Goal: Task Accomplishment & Management: Complete application form

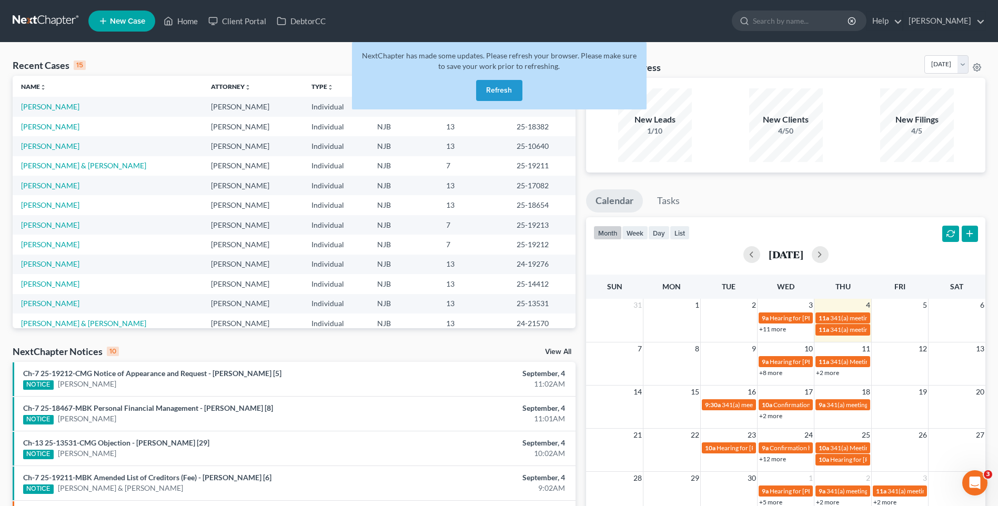
click at [504, 81] on button "Refresh" at bounding box center [499, 90] width 46 height 21
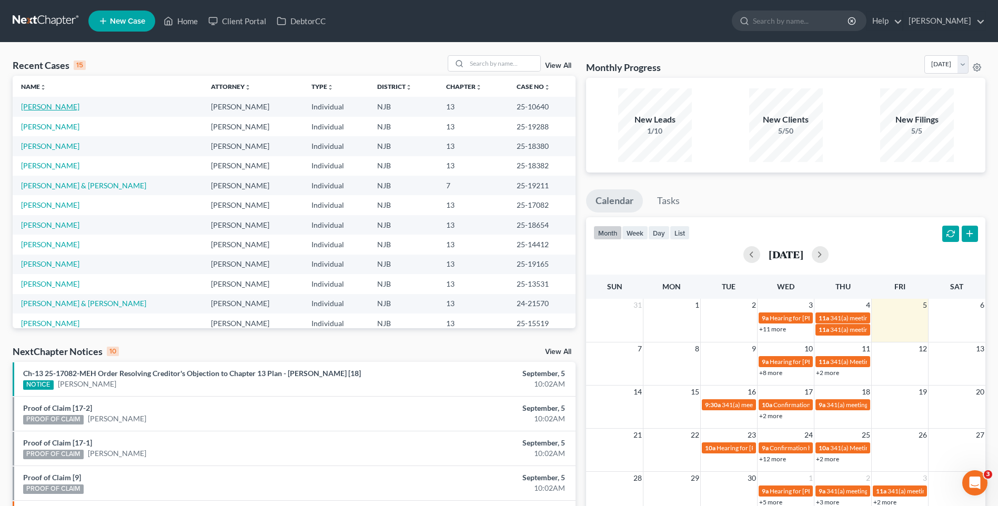
click at [56, 104] on link "[PERSON_NAME]" at bounding box center [50, 106] width 58 height 9
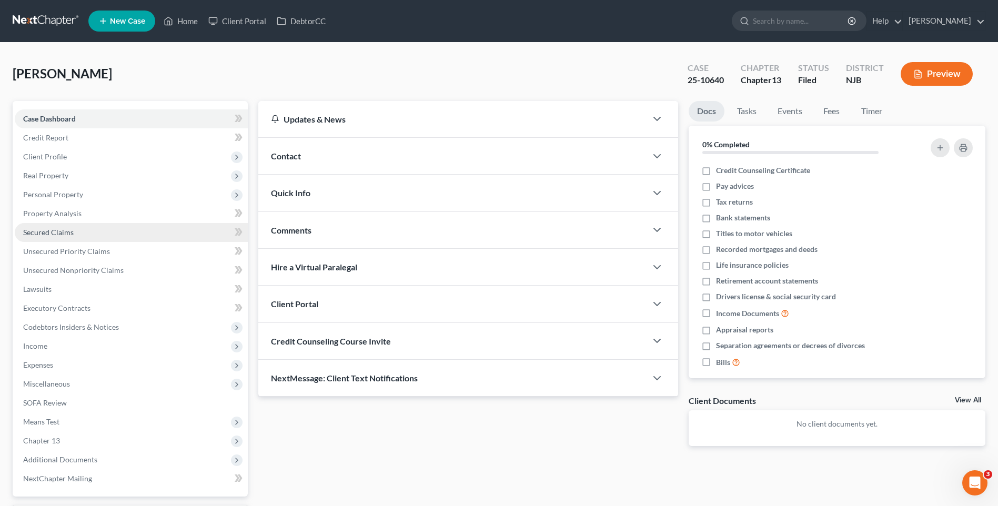
click at [123, 231] on link "Secured Claims" at bounding box center [131, 232] width 233 height 19
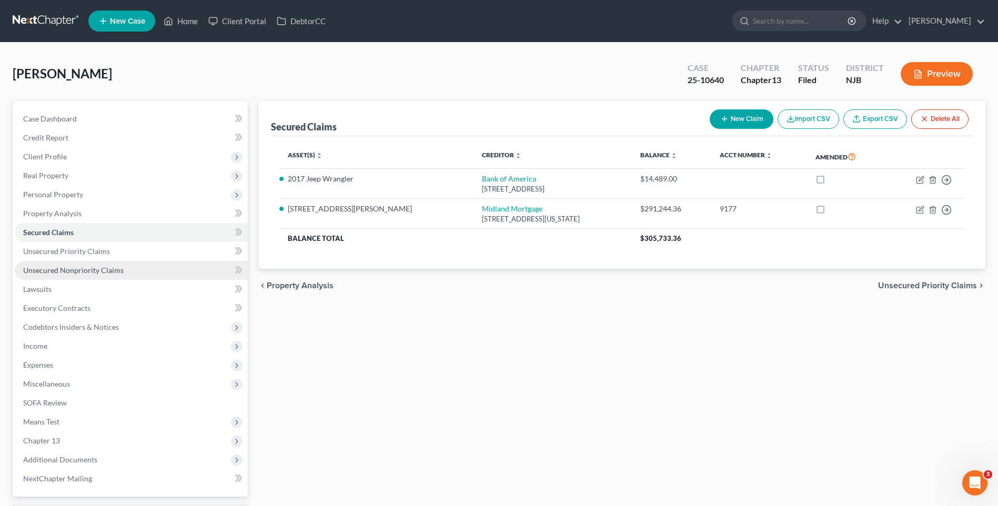
click at [126, 270] on link "Unsecured Nonpriority Claims" at bounding box center [131, 270] width 233 height 19
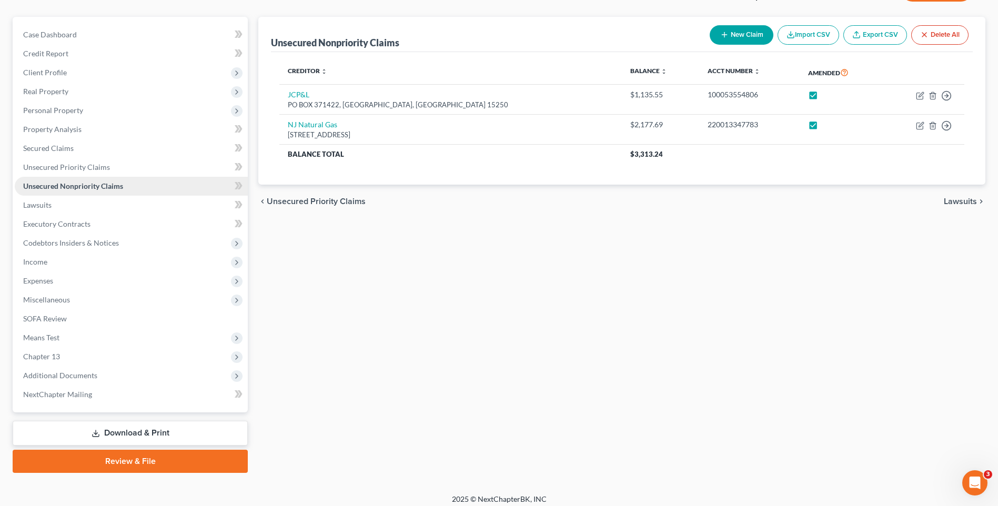
scroll to position [91, 0]
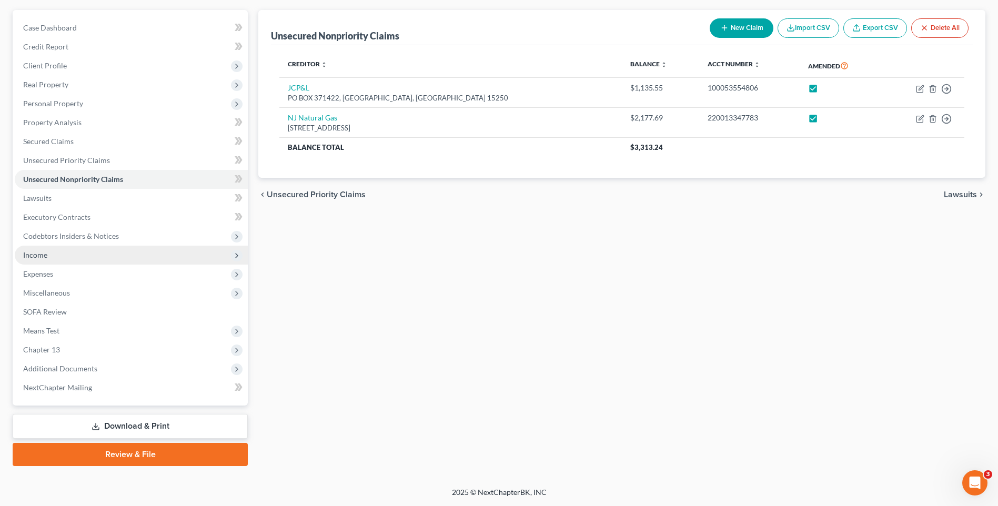
click at [119, 253] on span "Income" at bounding box center [131, 255] width 233 height 19
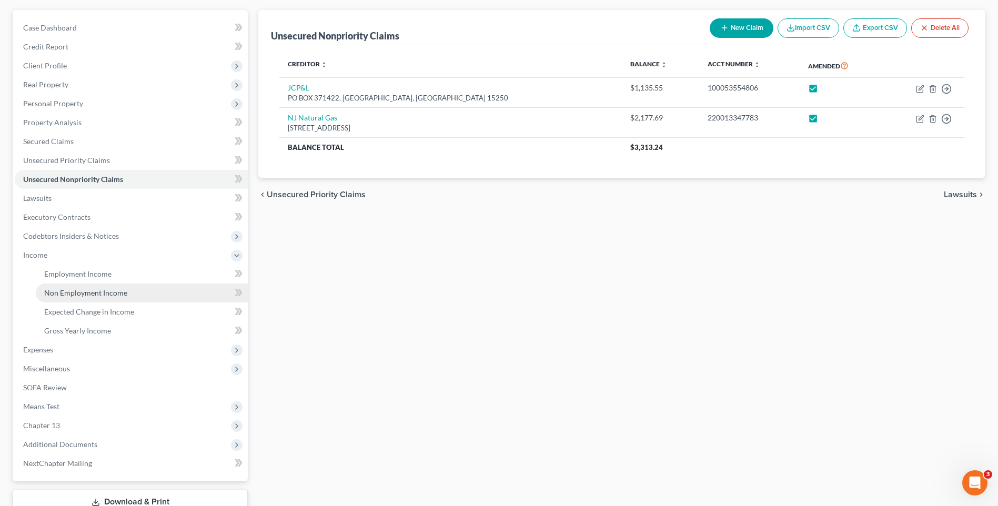
click at [123, 291] on span "Non Employment Income" at bounding box center [85, 292] width 83 height 9
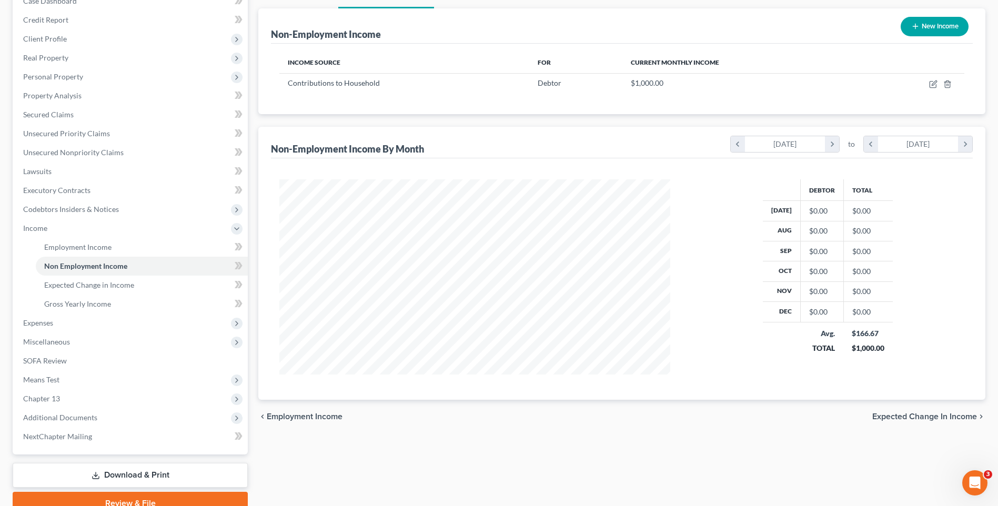
scroll to position [158, 0]
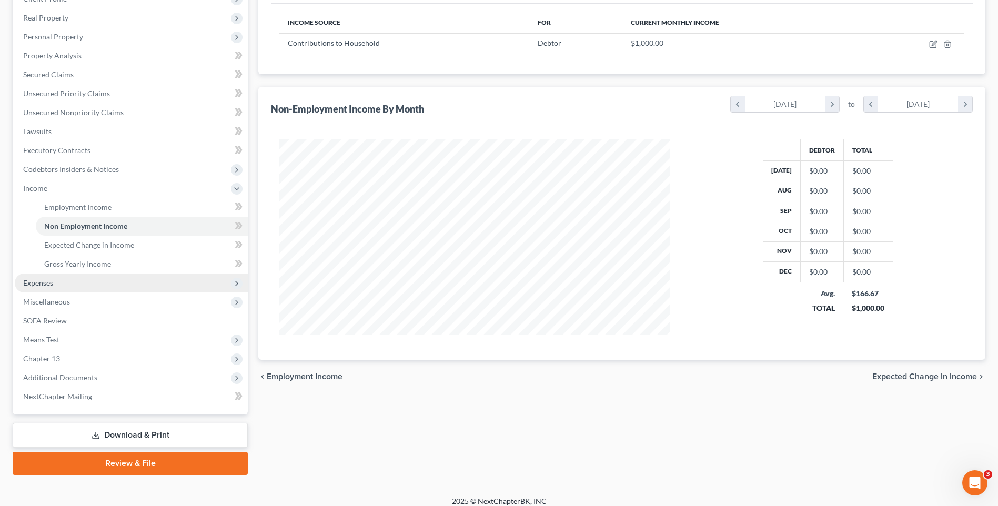
click at [139, 282] on span "Expenses" at bounding box center [131, 283] width 233 height 19
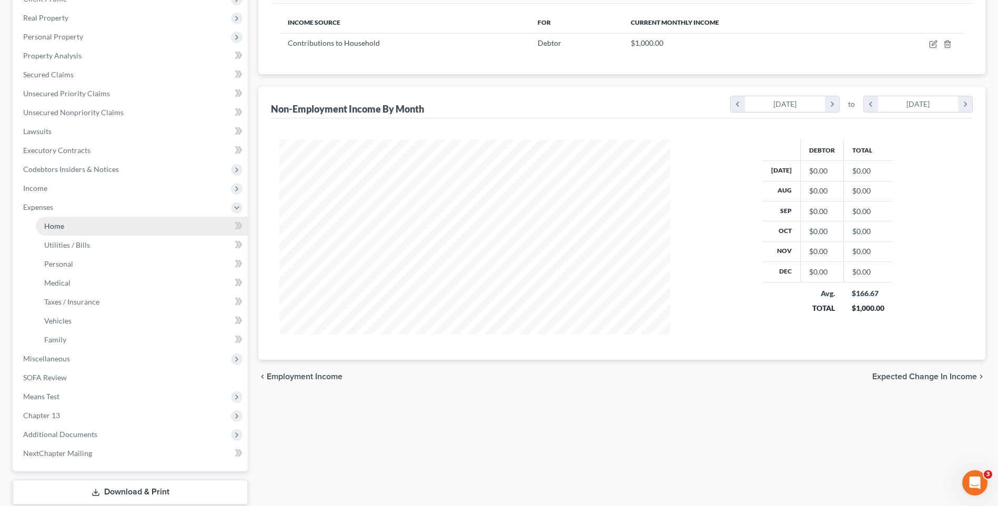
click at [163, 225] on link "Home" at bounding box center [142, 226] width 212 height 19
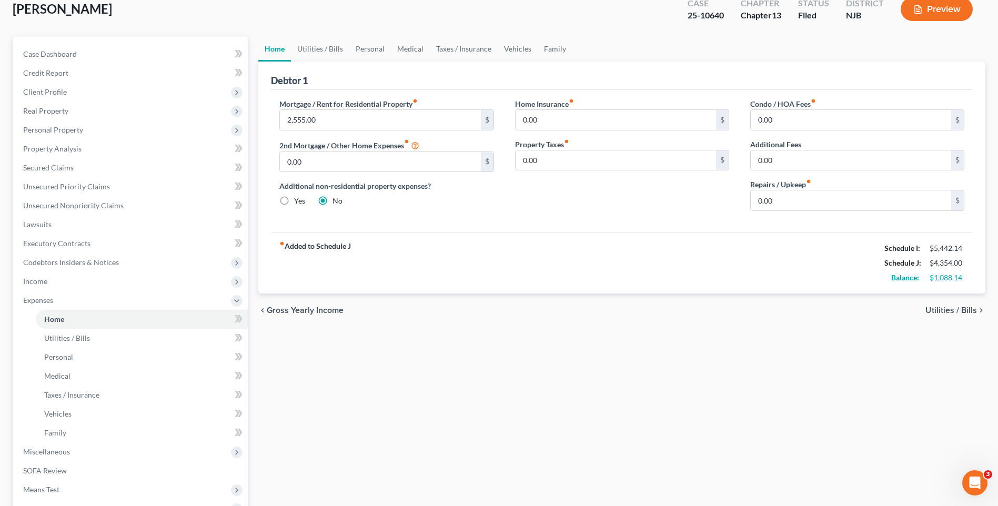
scroll to position [105, 0]
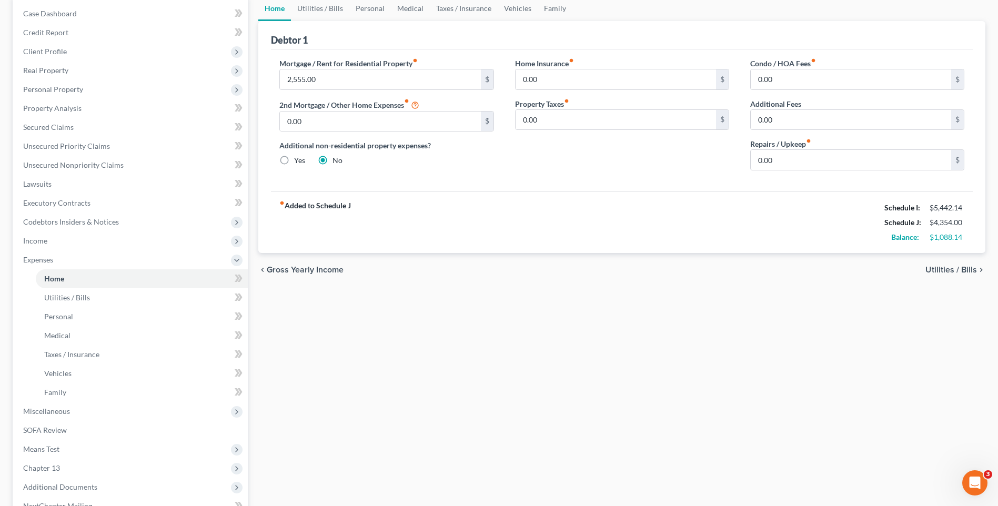
click at [947, 271] on span "Utilities / Bills" at bounding box center [951, 270] width 52 height 8
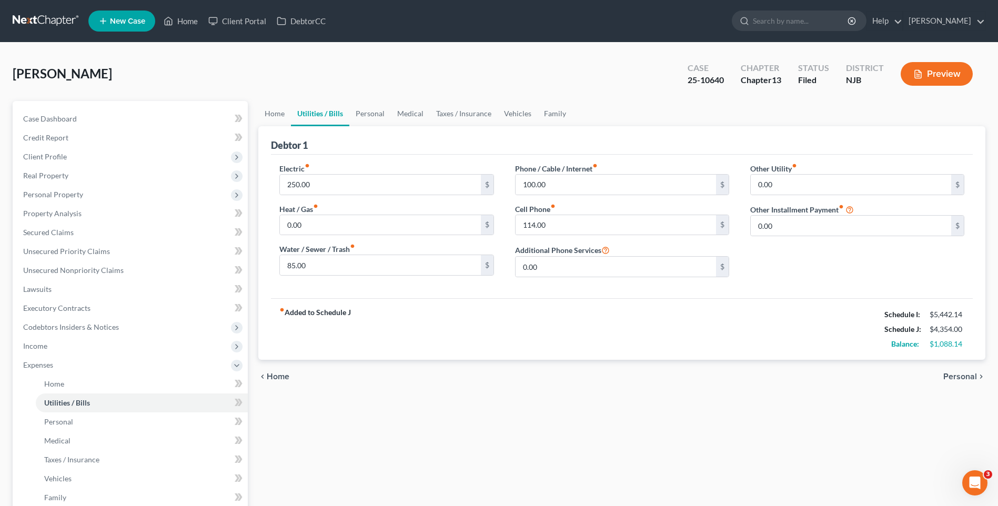
click at [964, 375] on span "Personal" at bounding box center [960, 376] width 34 height 8
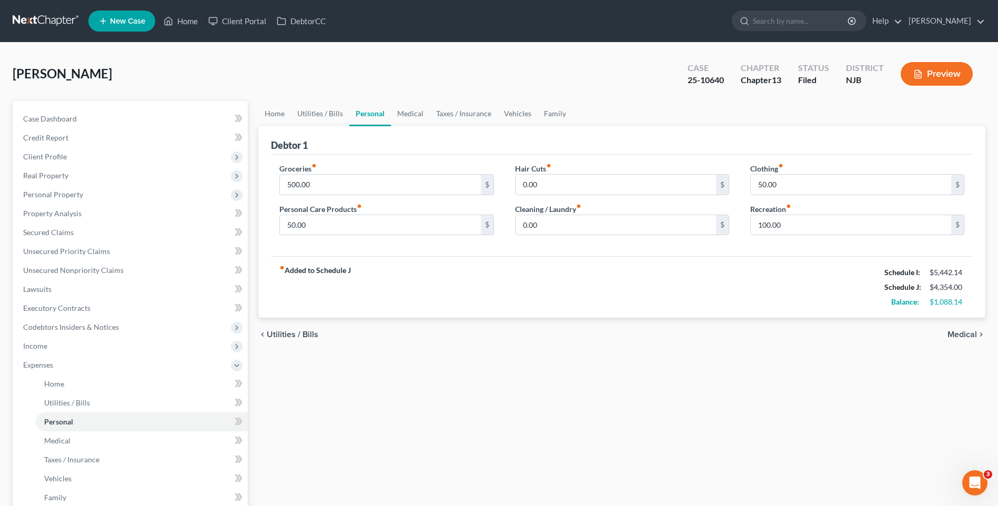
click at [970, 333] on span "Medical" at bounding box center [961, 334] width 29 height 8
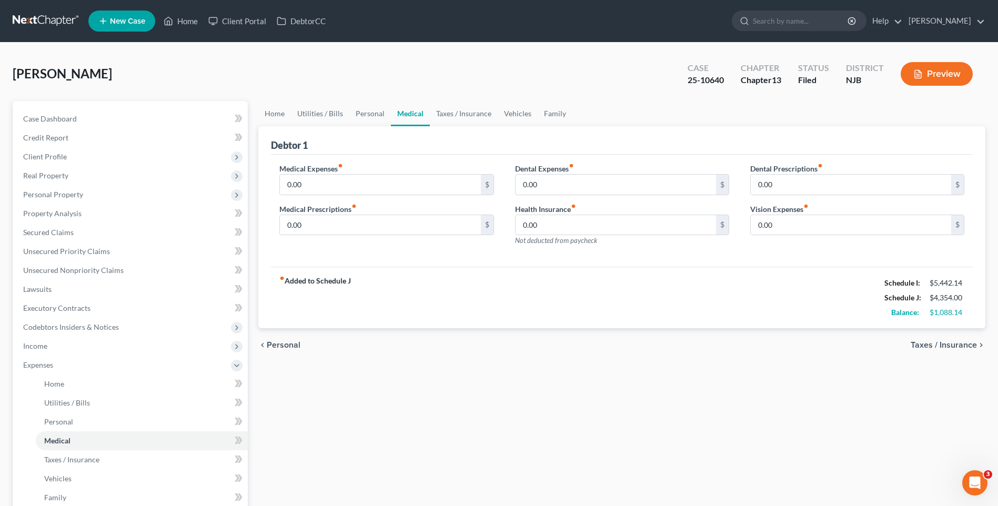
click at [956, 341] on span "Taxes / Insurance" at bounding box center [944, 345] width 66 height 8
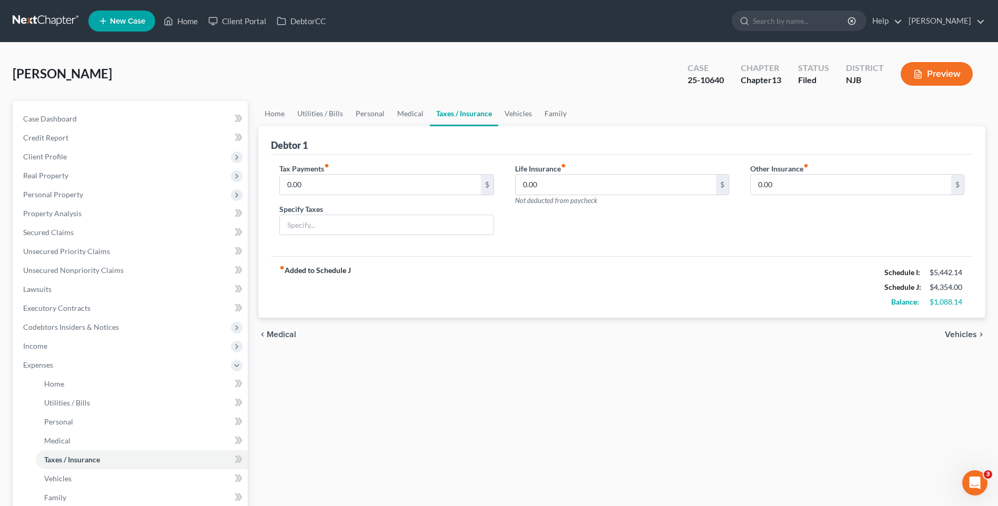
click at [960, 333] on span "Vehicles" at bounding box center [961, 334] width 32 height 8
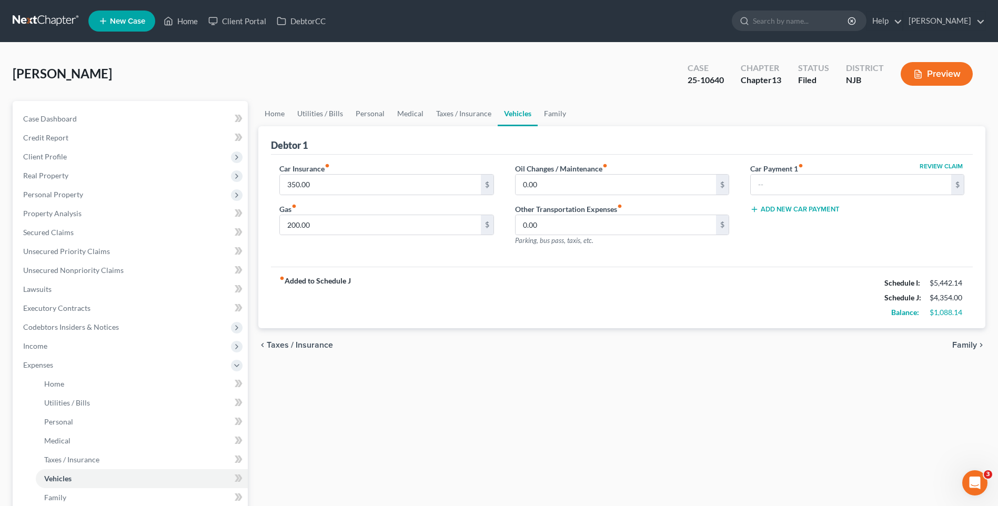
click at [971, 343] on span "Family" at bounding box center [964, 345] width 25 height 8
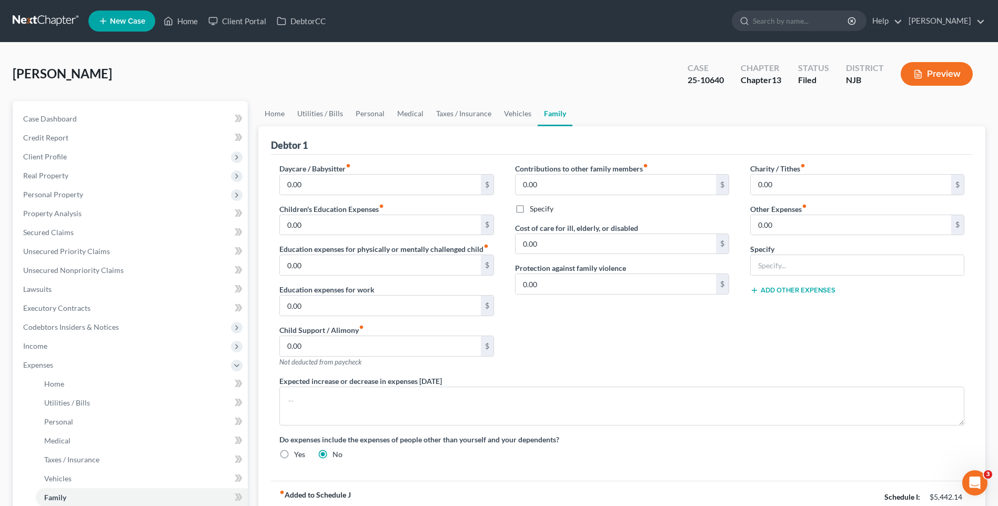
click at [642, 353] on div "Contributions to other family members fiber_manual_record 0.00 $ Specify Cost o…" at bounding box center [621, 269] width 235 height 213
click at [157, 195] on span "Personal Property" at bounding box center [131, 194] width 233 height 19
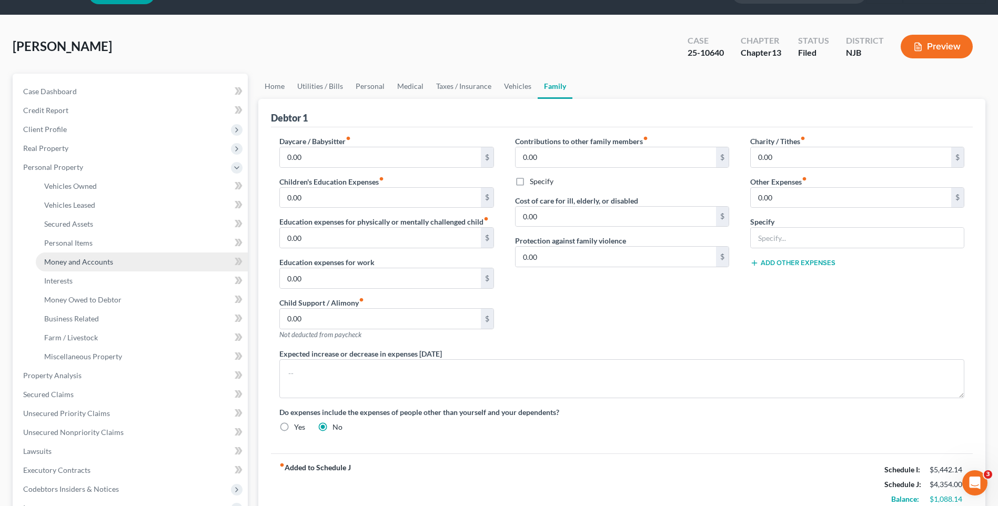
scroll to position [105, 0]
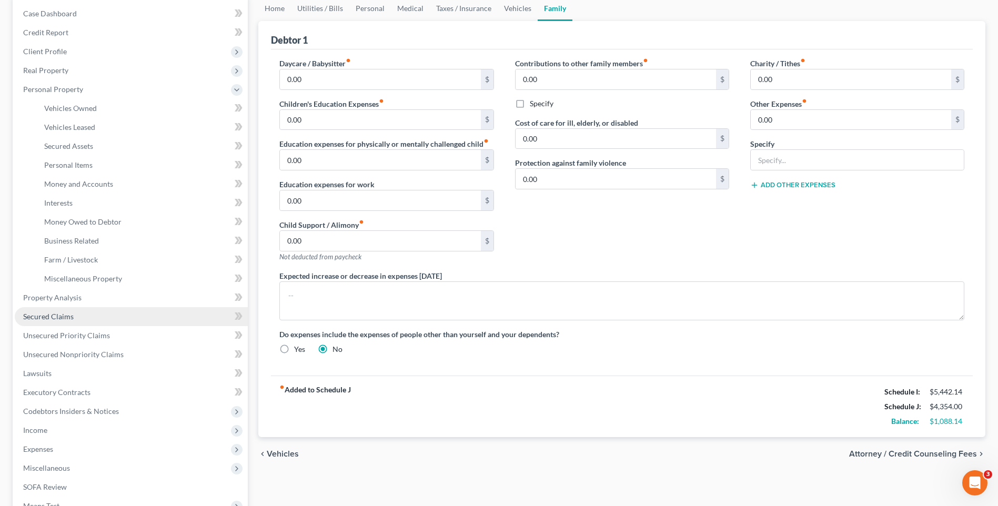
click at [123, 316] on link "Secured Claims" at bounding box center [131, 316] width 233 height 19
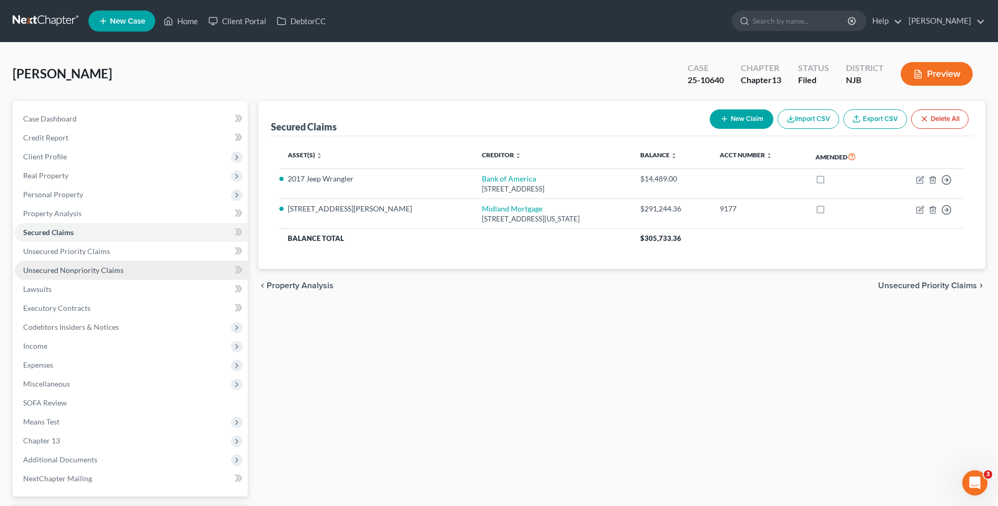
click at [123, 271] on link "Unsecured Nonpriority Claims" at bounding box center [131, 270] width 233 height 19
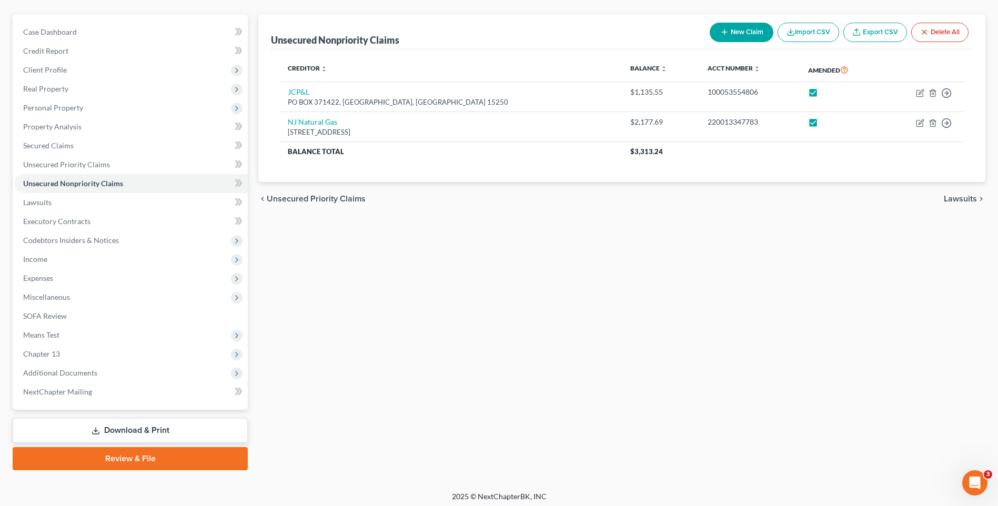
scroll to position [91, 0]
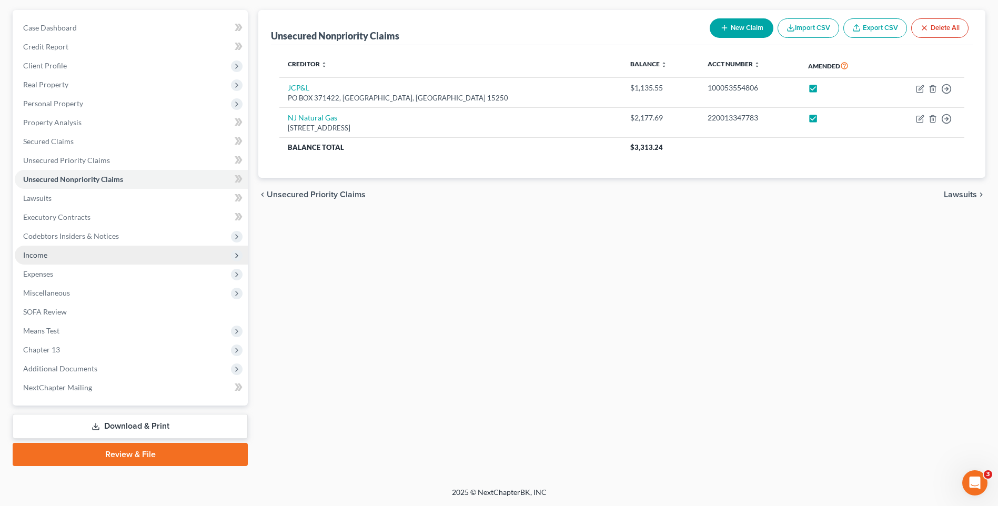
click at [130, 251] on span "Income" at bounding box center [131, 255] width 233 height 19
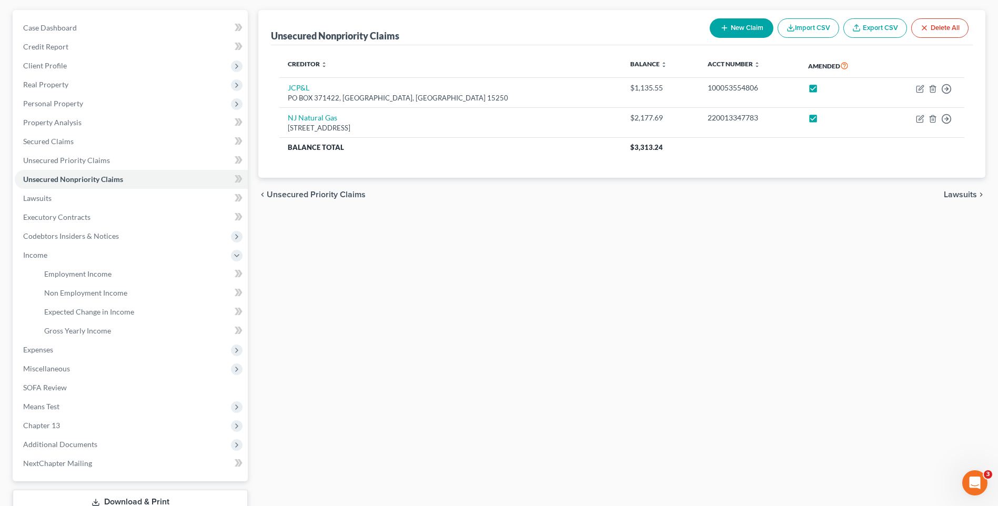
click at [276, 283] on div "Unsecured Nonpriority Claims New Claim Import CSV Export CSV Delete All Credito…" at bounding box center [622, 276] width 738 height 532
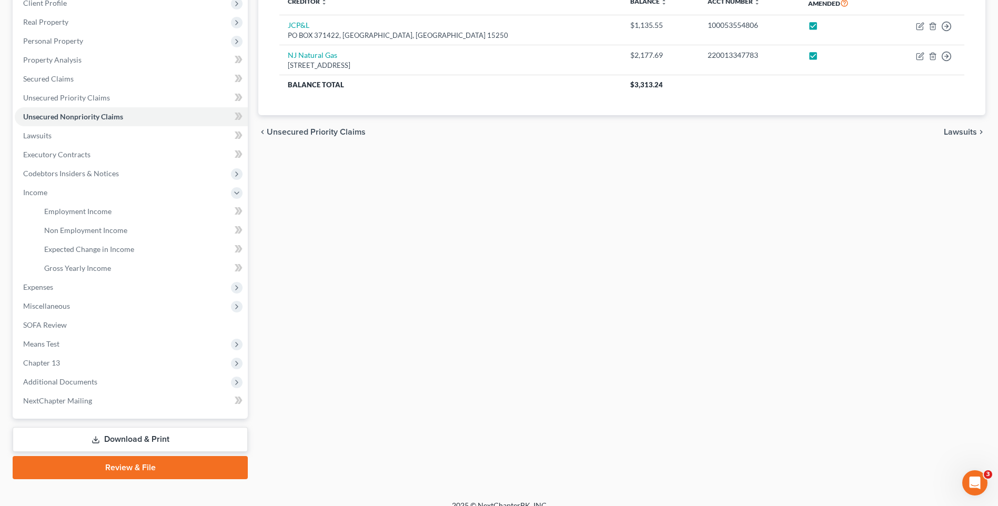
scroll to position [167, 0]
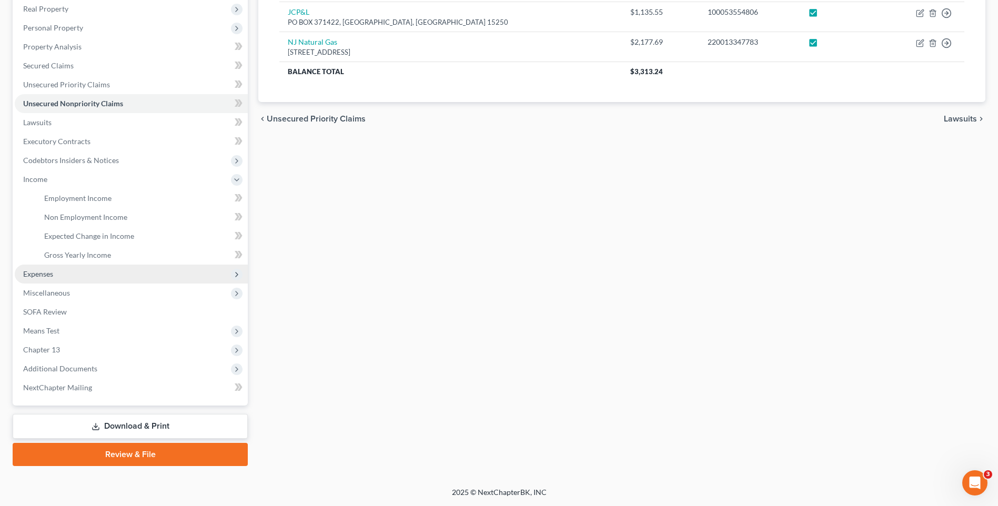
click at [76, 277] on span "Expenses" at bounding box center [131, 274] width 233 height 19
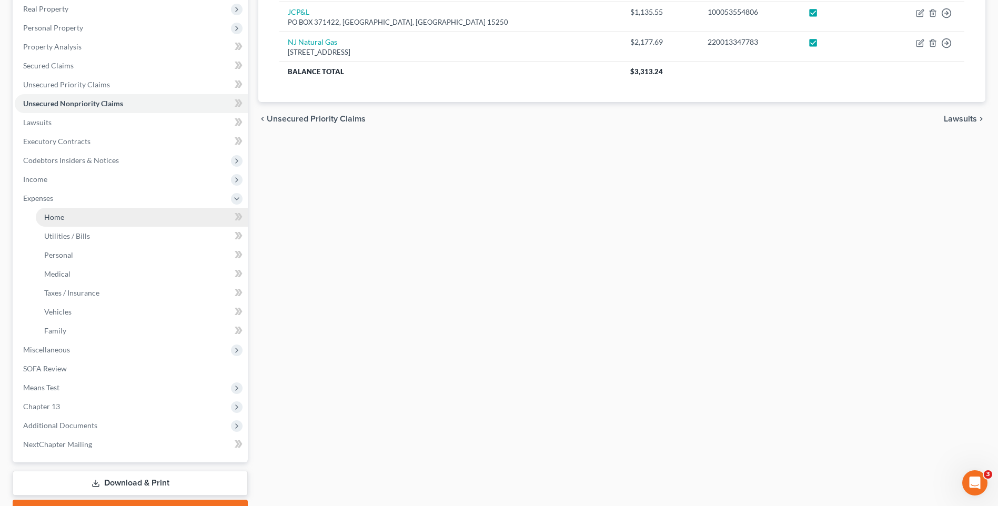
click at [92, 218] on link "Home" at bounding box center [142, 217] width 212 height 19
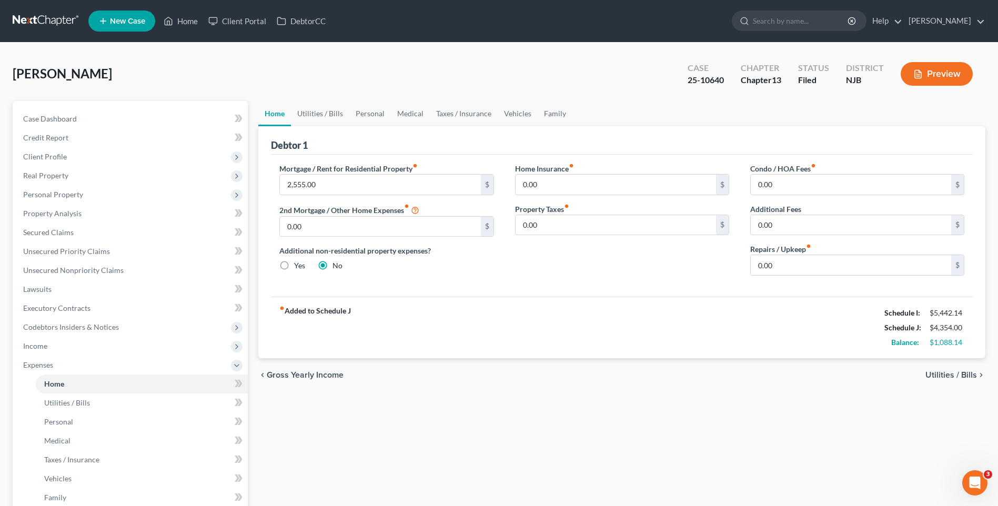
click at [272, 272] on div "Mortgage / Rent for Residential Property fiber_manual_record 2,555.00 $ 2nd Mor…" at bounding box center [386, 223] width 235 height 121
click at [432, 321] on div "fiber_manual_record Added to Schedule J Schedule I: $5,442.14 Schedule J: $4,35…" at bounding box center [622, 328] width 702 height 62
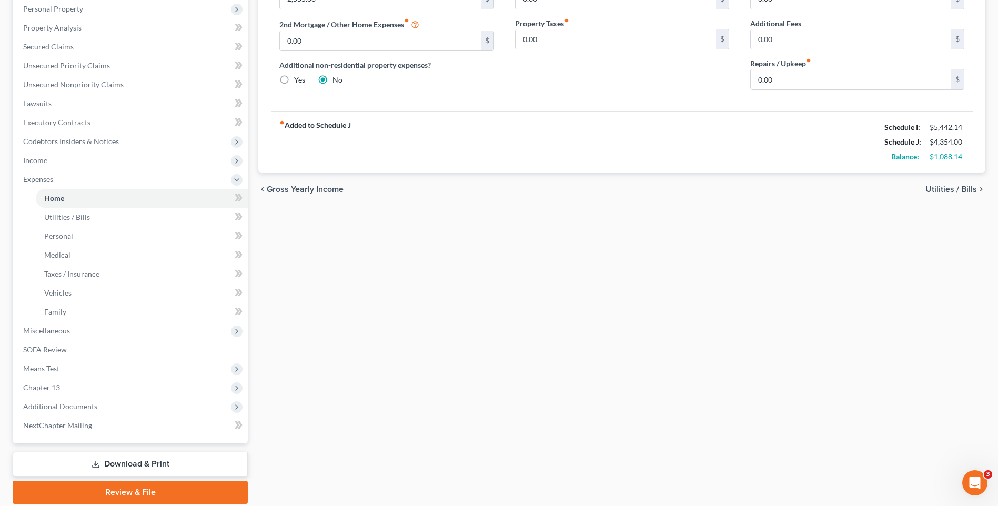
scroll to position [210, 0]
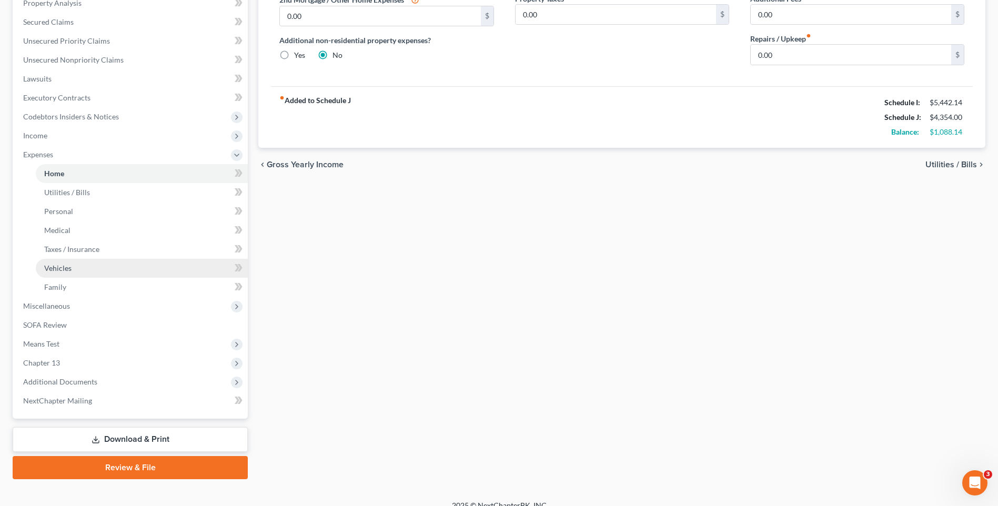
click at [148, 272] on link "Vehicles" at bounding box center [142, 268] width 212 height 19
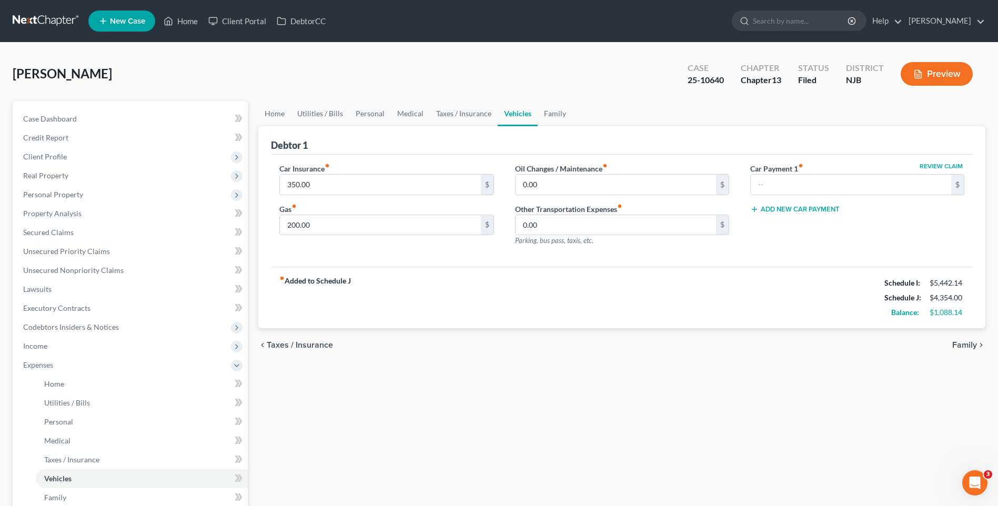
click at [285, 304] on strong "fiber_manual_record Added to Schedule J" at bounding box center [315, 298] width 72 height 44
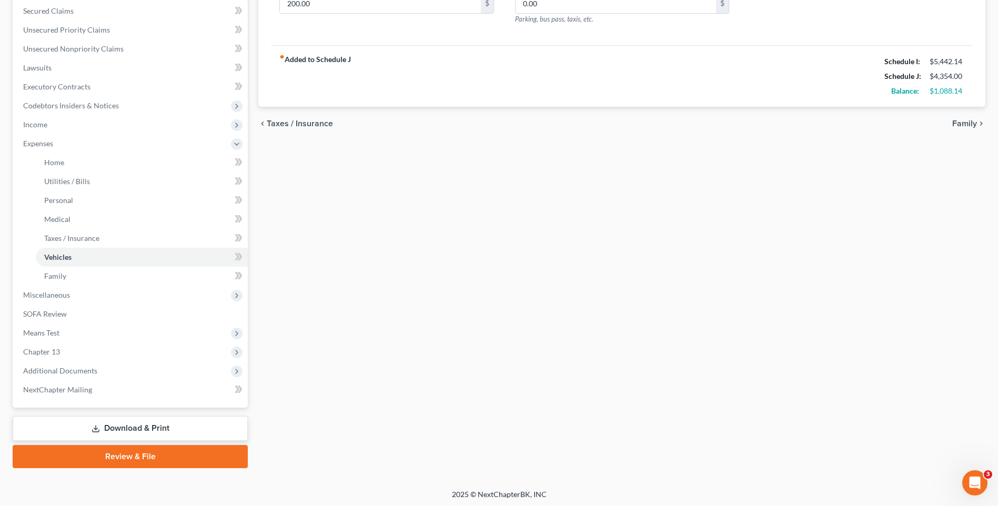
scroll to position [224, 0]
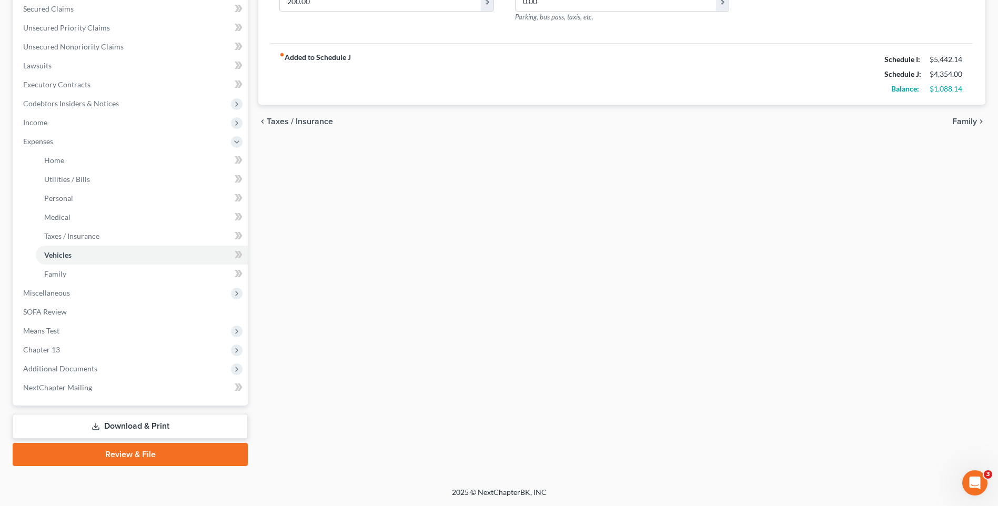
click at [287, 297] on div "Home Utilities / Bills Personal Medical Taxes / Insurance Vehicles Family Debto…" at bounding box center [622, 171] width 738 height 589
click at [277, 309] on div "Home Utilities / Bills Personal Medical Taxes / Insurance Vehicles Family Debto…" at bounding box center [622, 171] width 738 height 589
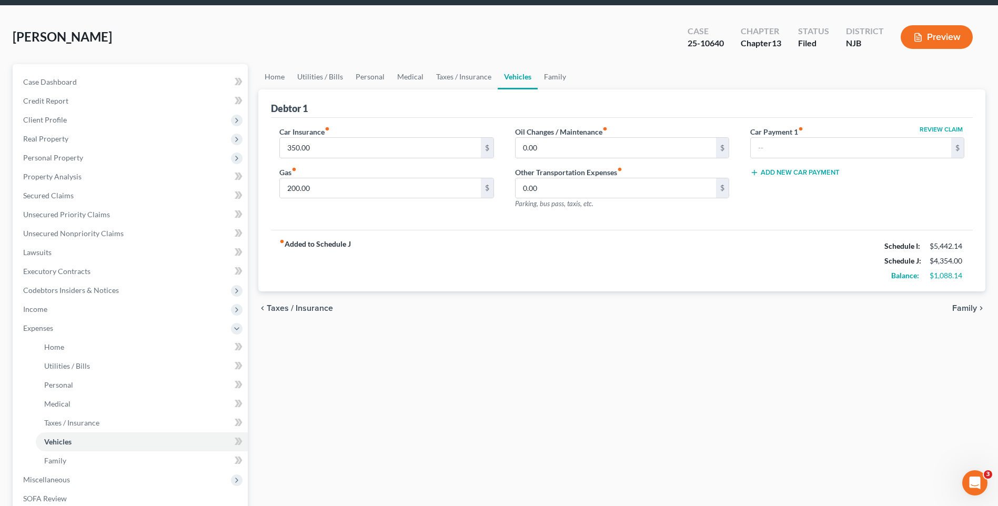
scroll to position [13, 0]
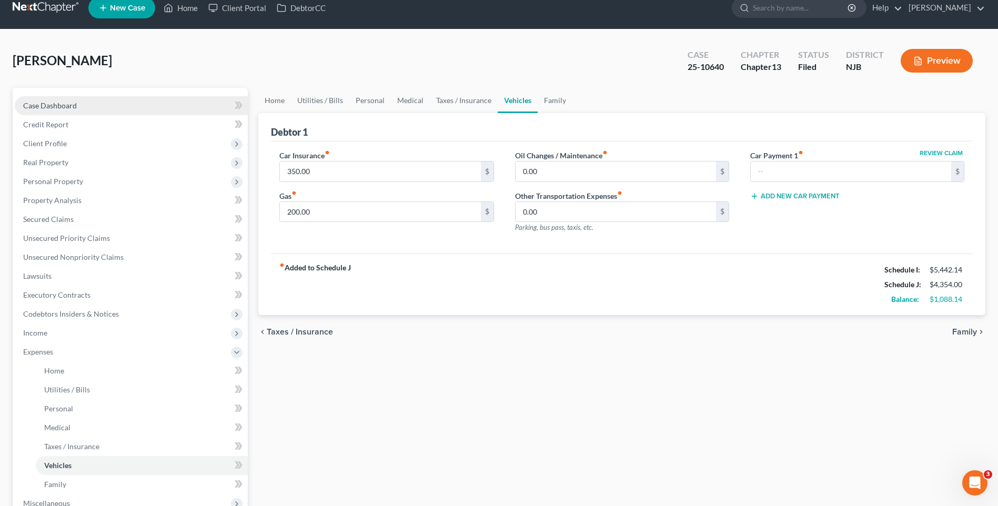
click at [152, 99] on link "Case Dashboard" at bounding box center [131, 105] width 233 height 19
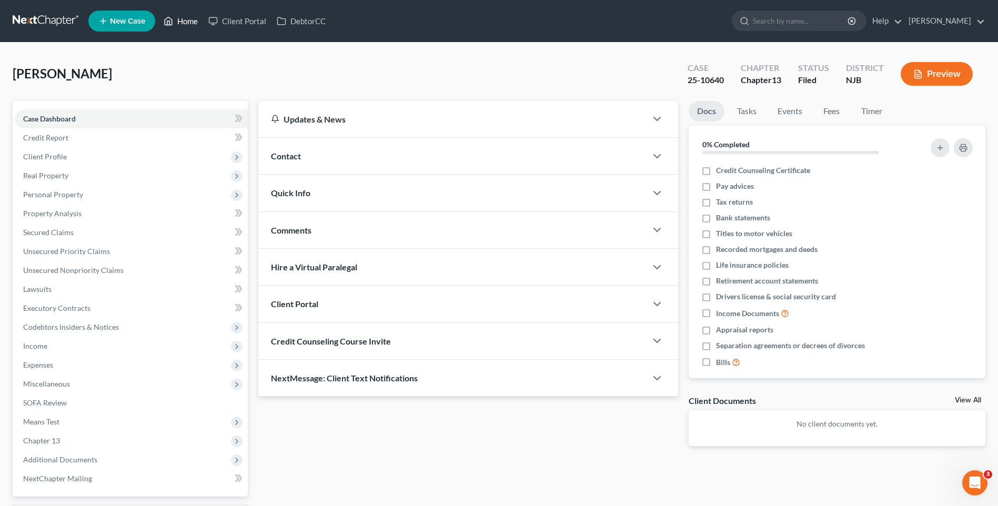
click at [190, 21] on link "Home" at bounding box center [180, 21] width 45 height 19
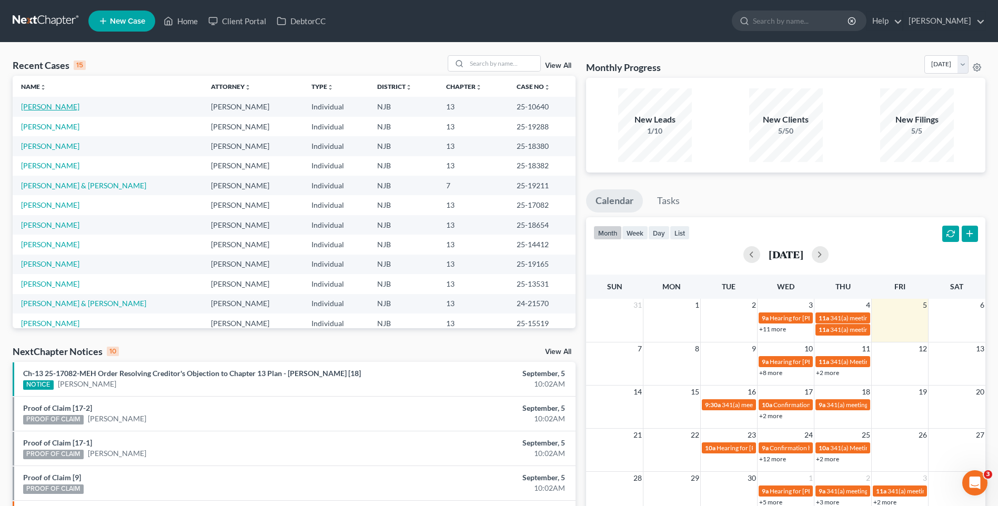
click at [62, 108] on link "[PERSON_NAME]" at bounding box center [50, 106] width 58 height 9
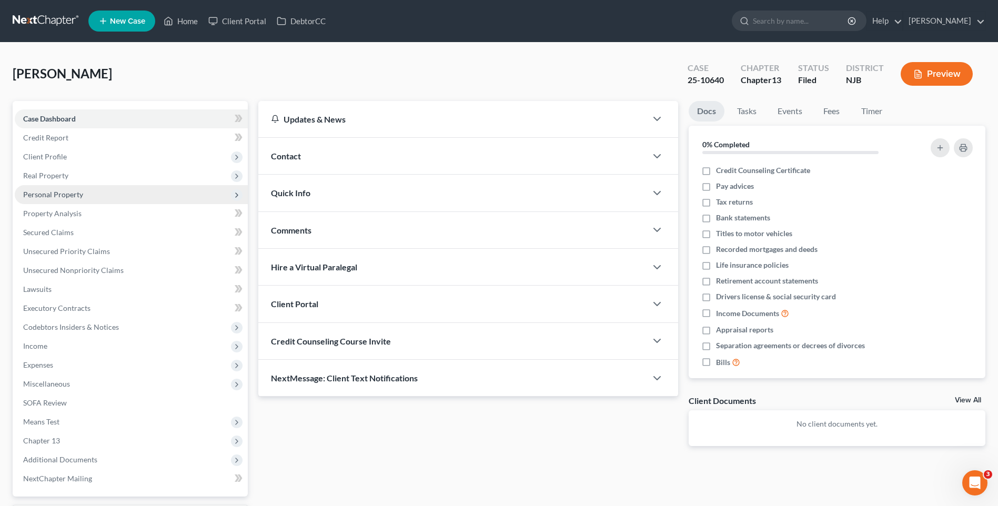
click at [68, 191] on span "Personal Property" at bounding box center [53, 194] width 60 height 9
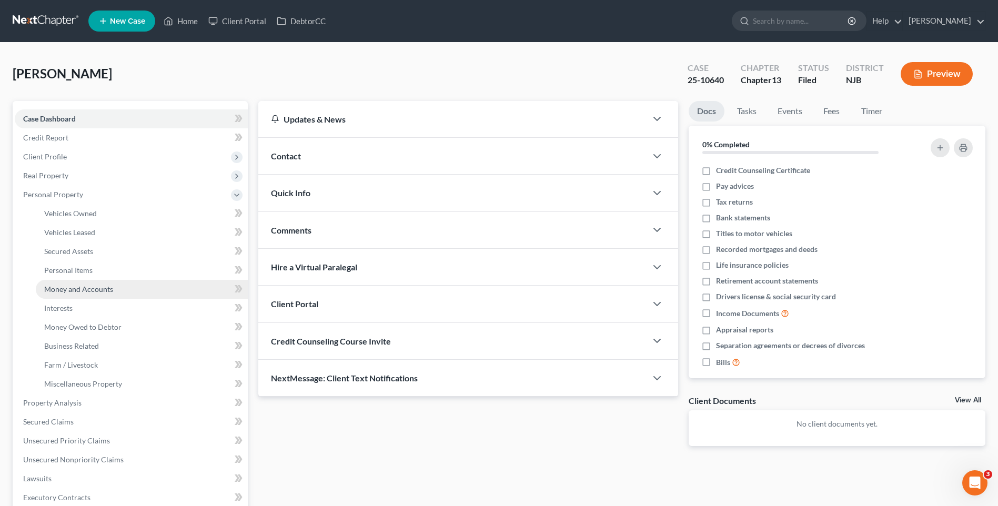
click at [107, 285] on span "Money and Accounts" at bounding box center [78, 289] width 69 height 9
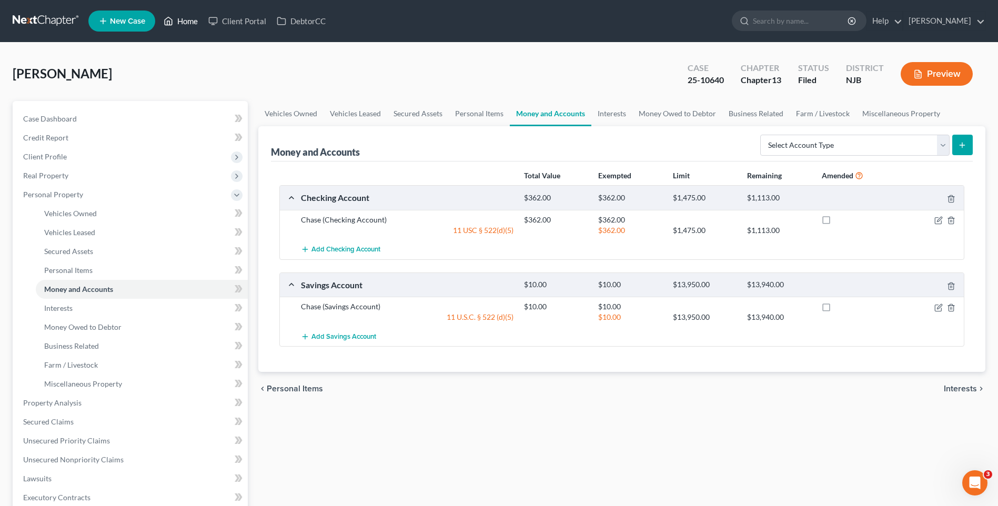
click at [191, 19] on link "Home" at bounding box center [180, 21] width 45 height 19
